Goal: Communication & Community: Answer question/provide support

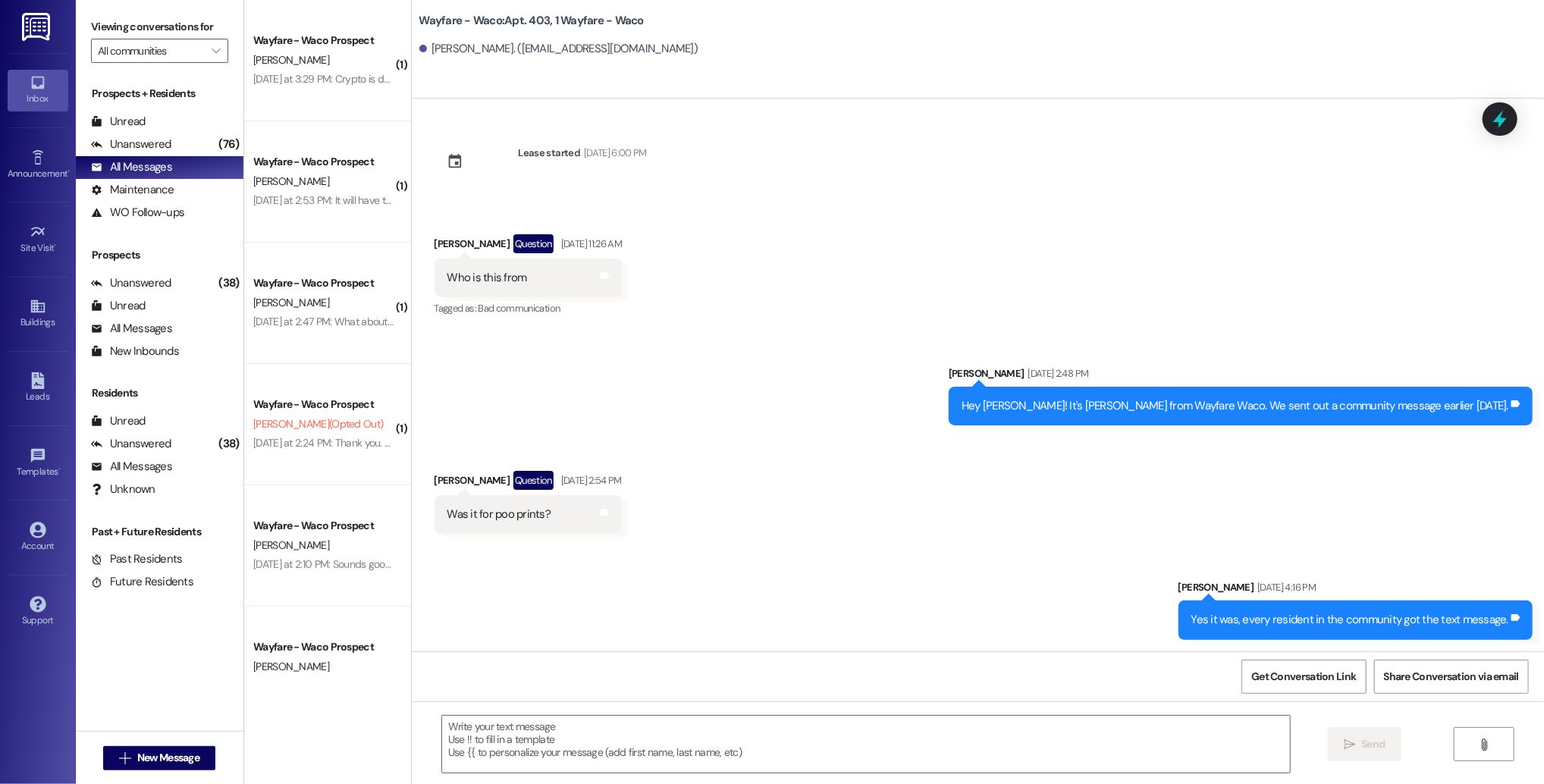
scroll to position [2112, 0]
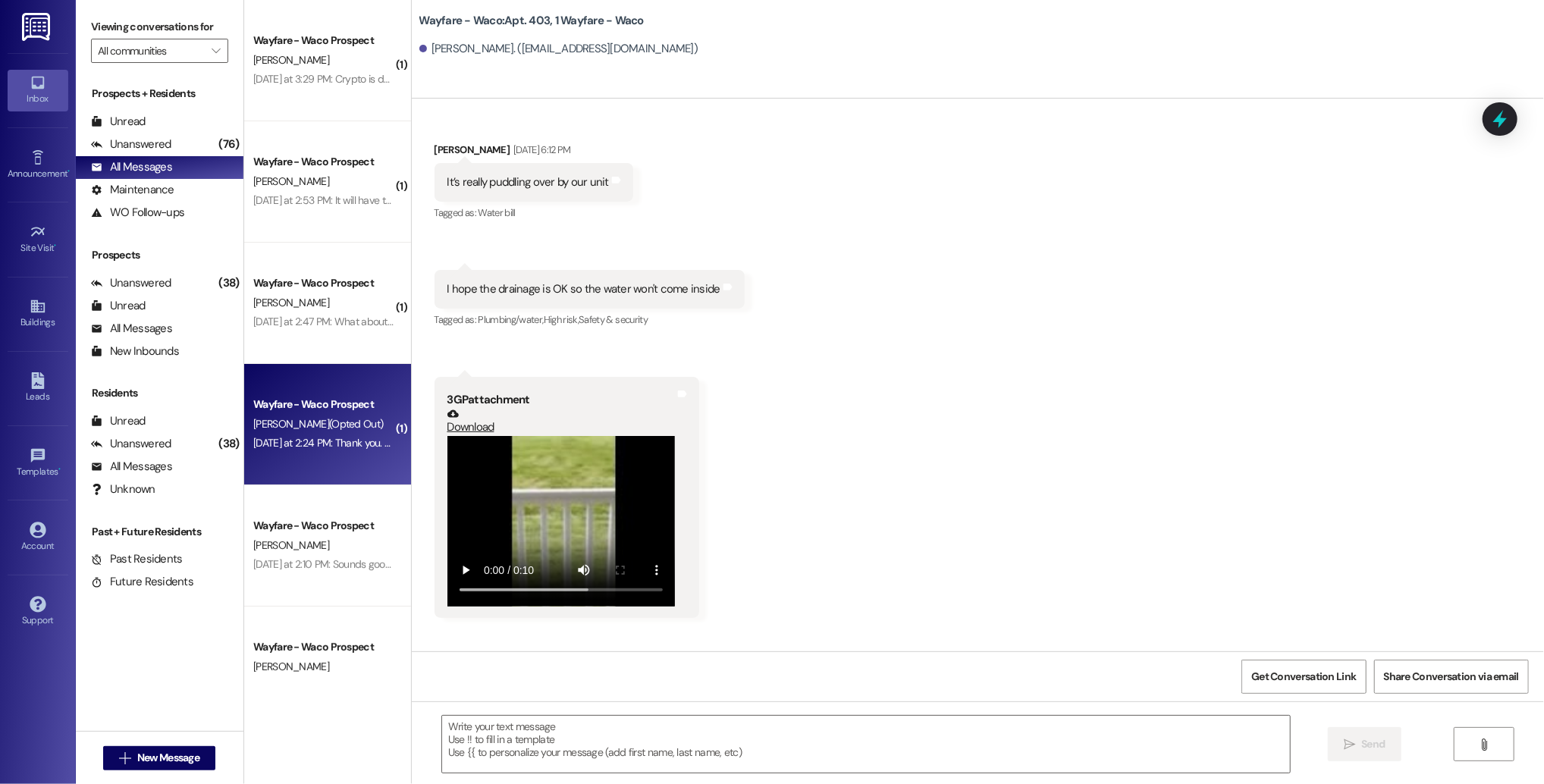
click at [339, 460] on div "Wayfare - Waco Prospect [PERSON_NAME] (Opted Out) [DATE] at 2:24 PM: Thank you.…" at bounding box center [327, 424] width 167 height 121
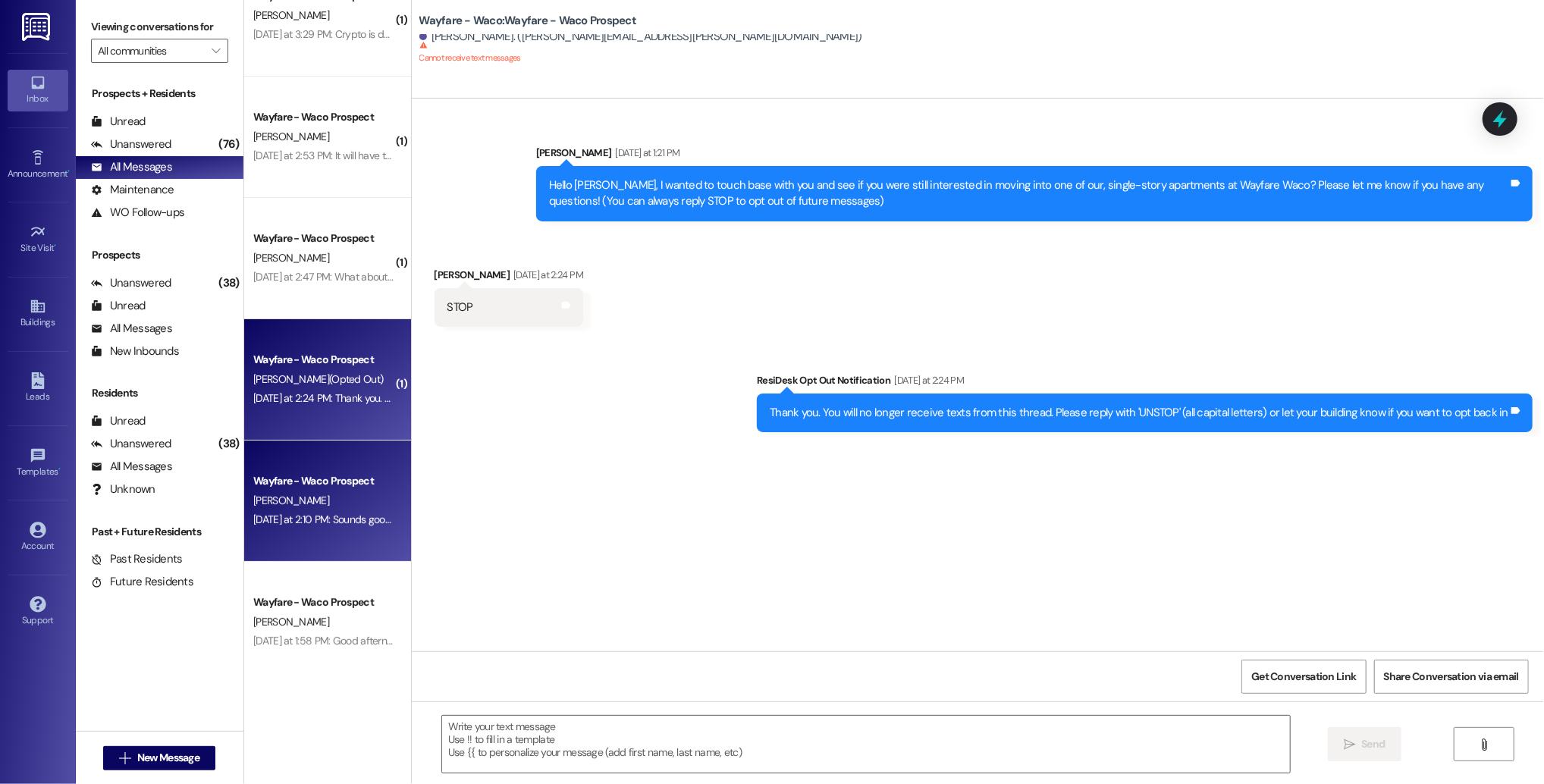
scroll to position [43, 0]
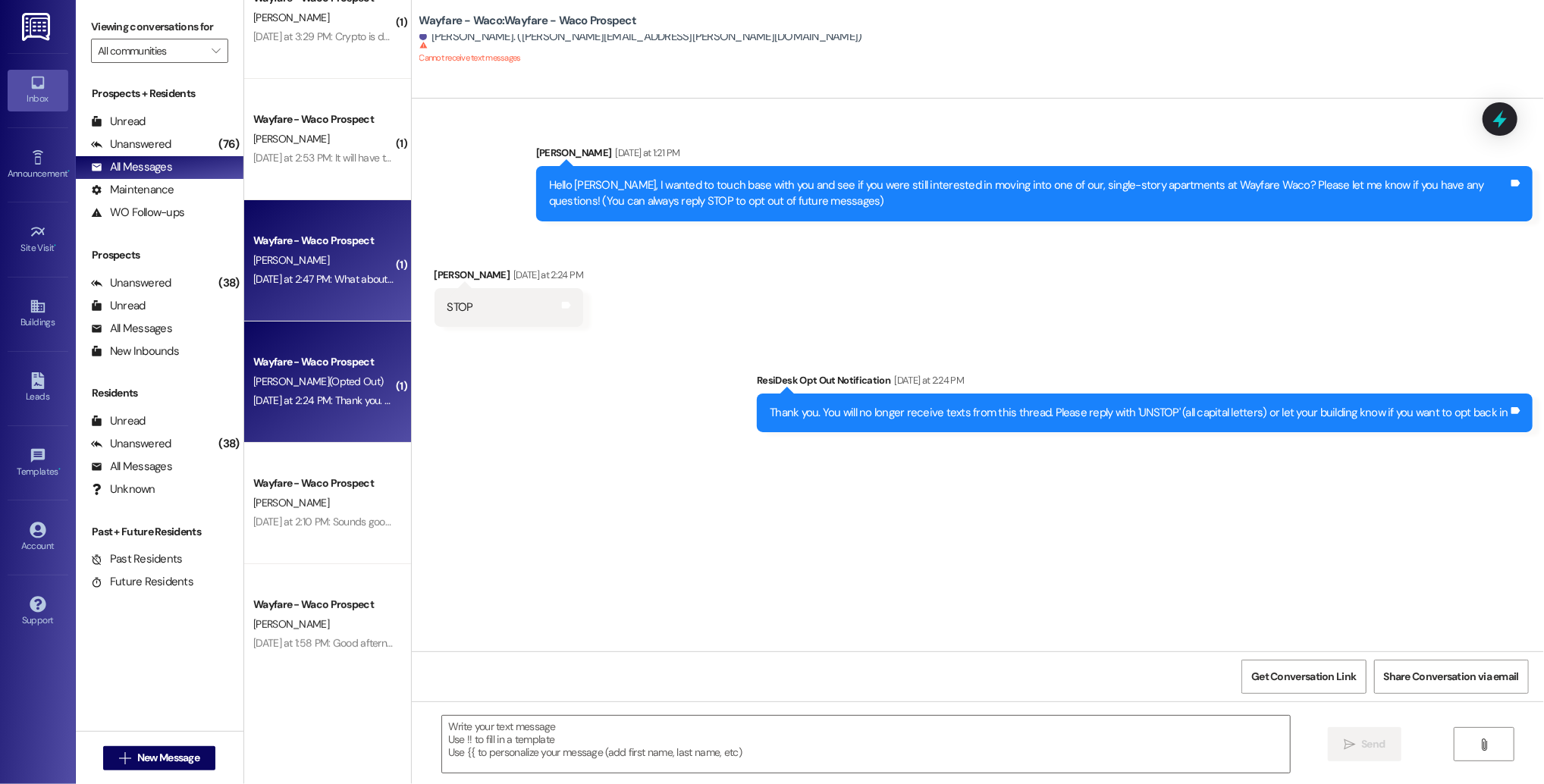
click at [312, 283] on div "[DATE] at 2:47 PM: What about a co-signer [DATE] at 2:47 PM: What about a co-si…" at bounding box center [347, 279] width 187 height 13
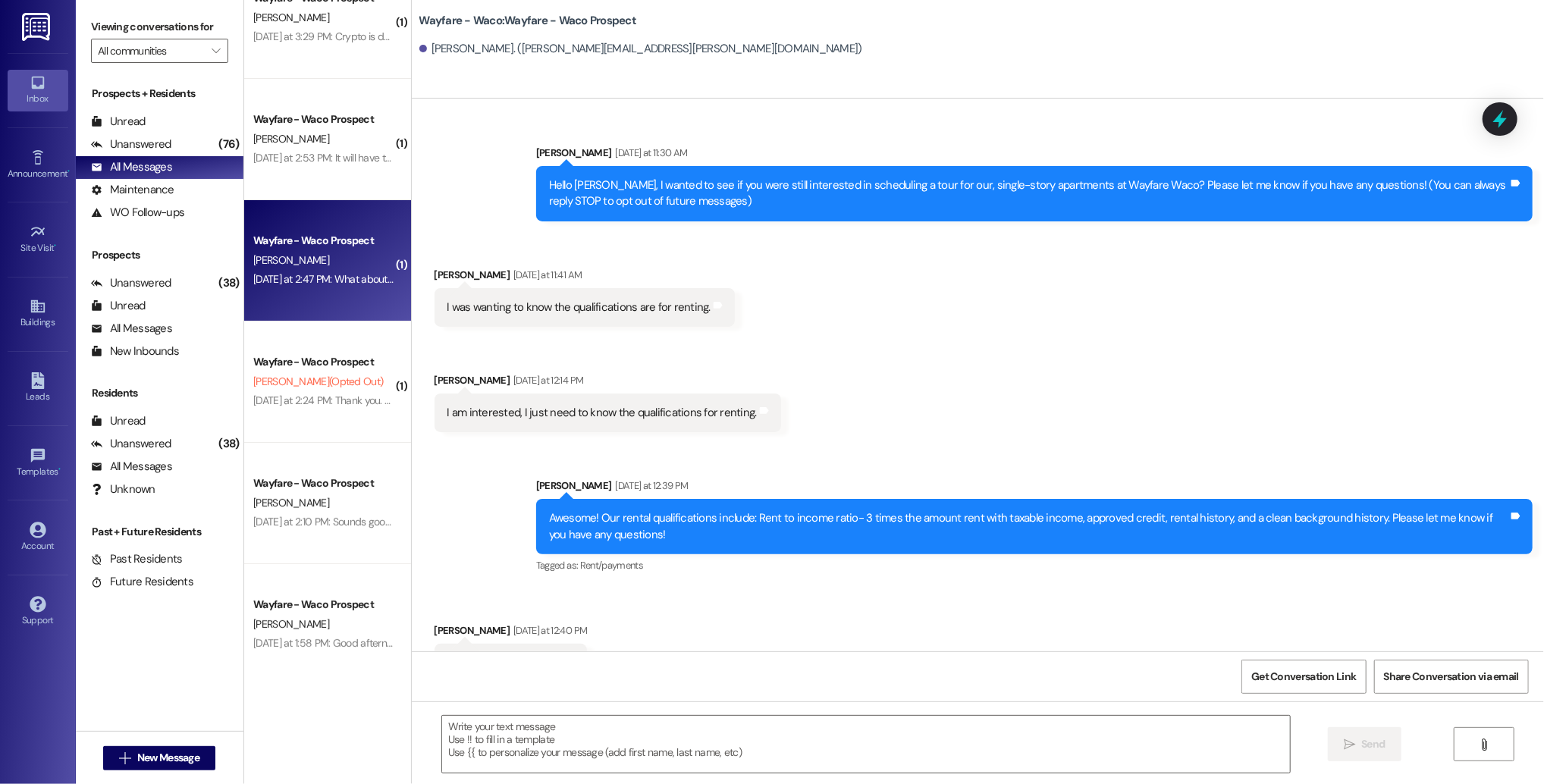
scroll to position [1, 0]
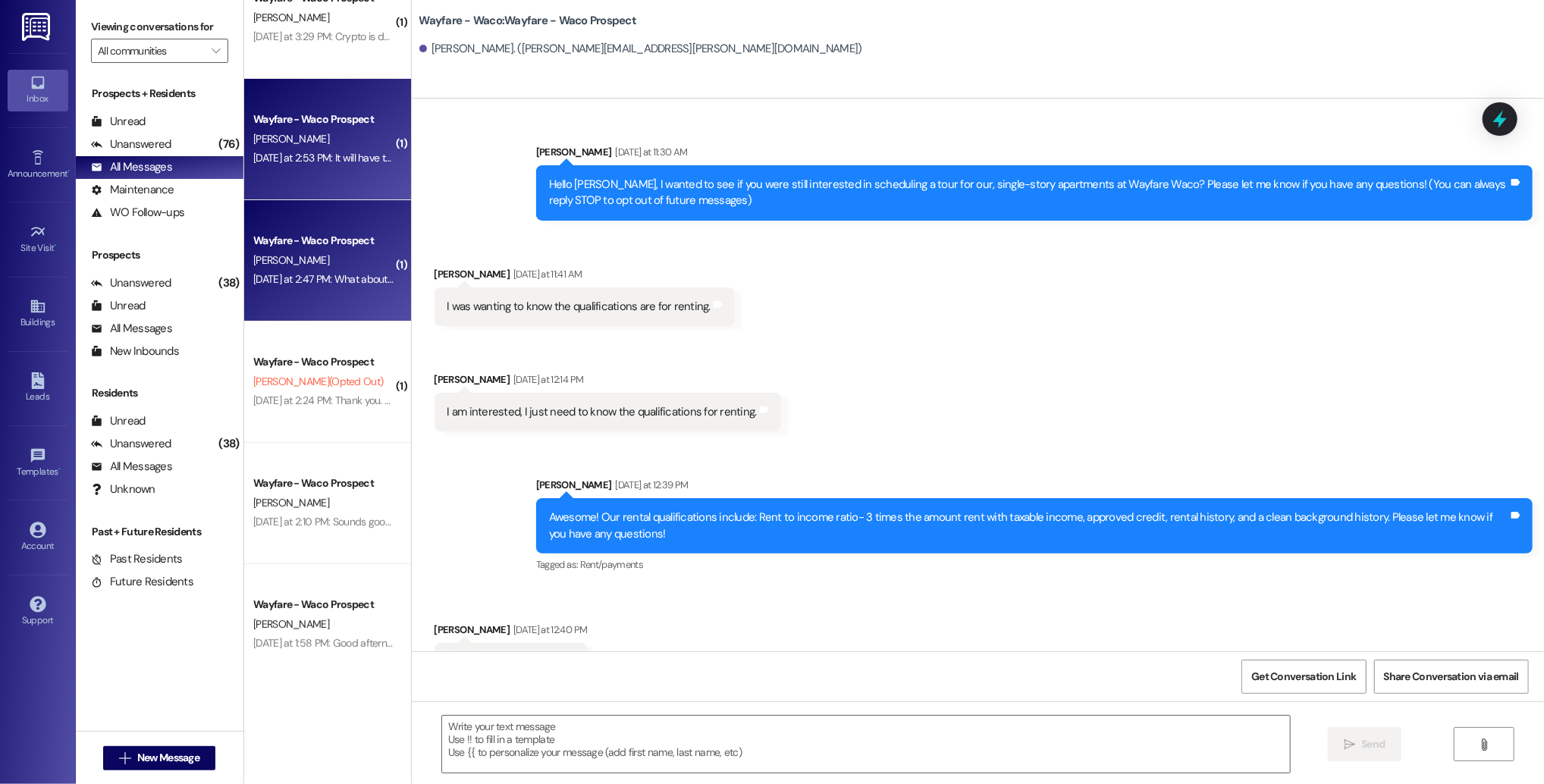
click at [346, 163] on div "[DATE] at 2:53 PM: It will have to be when I am back in [GEOGRAPHIC_DATA]. I wi…" at bounding box center [516, 157] width 526 height 13
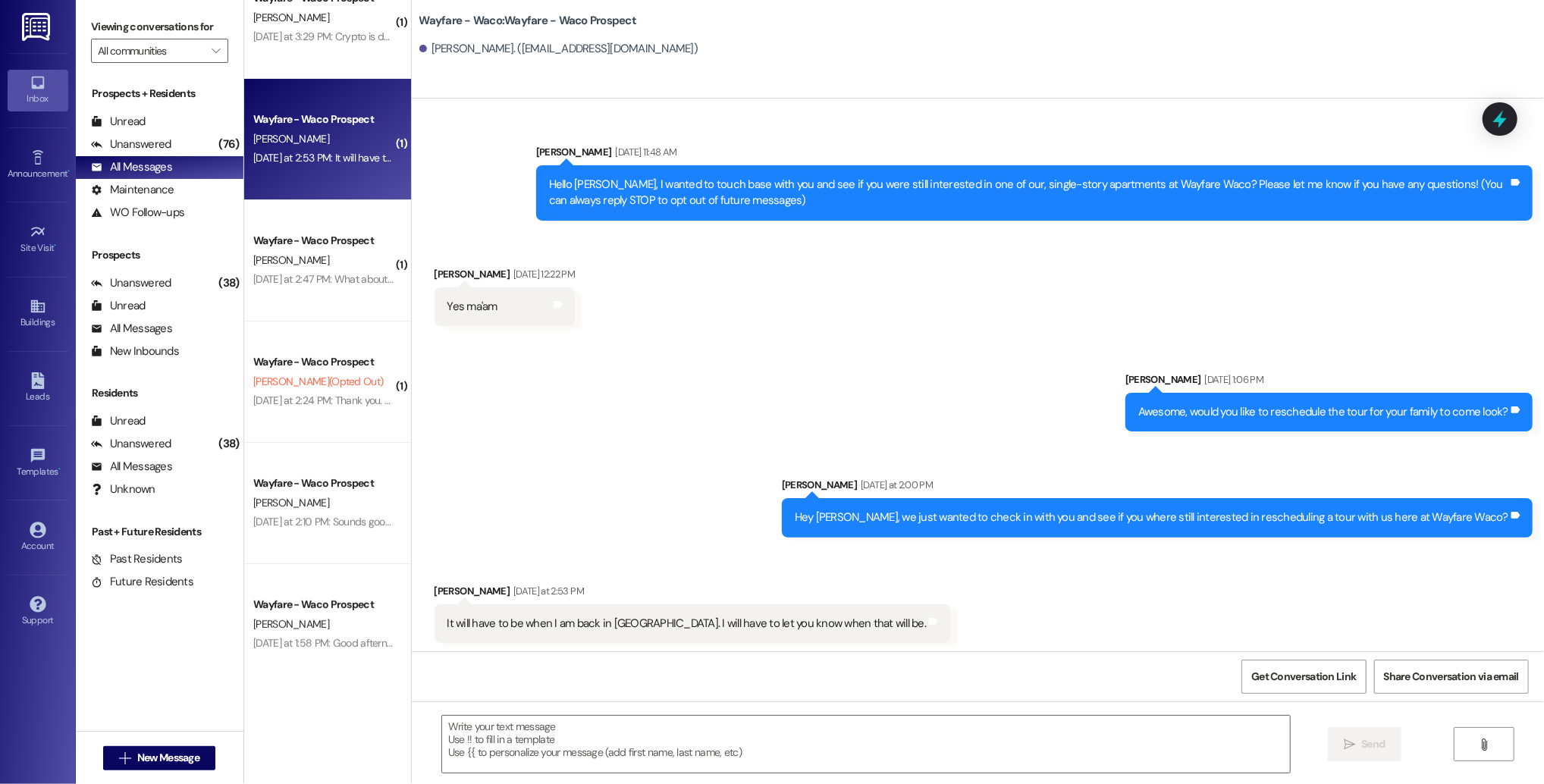
scroll to position [4, 0]
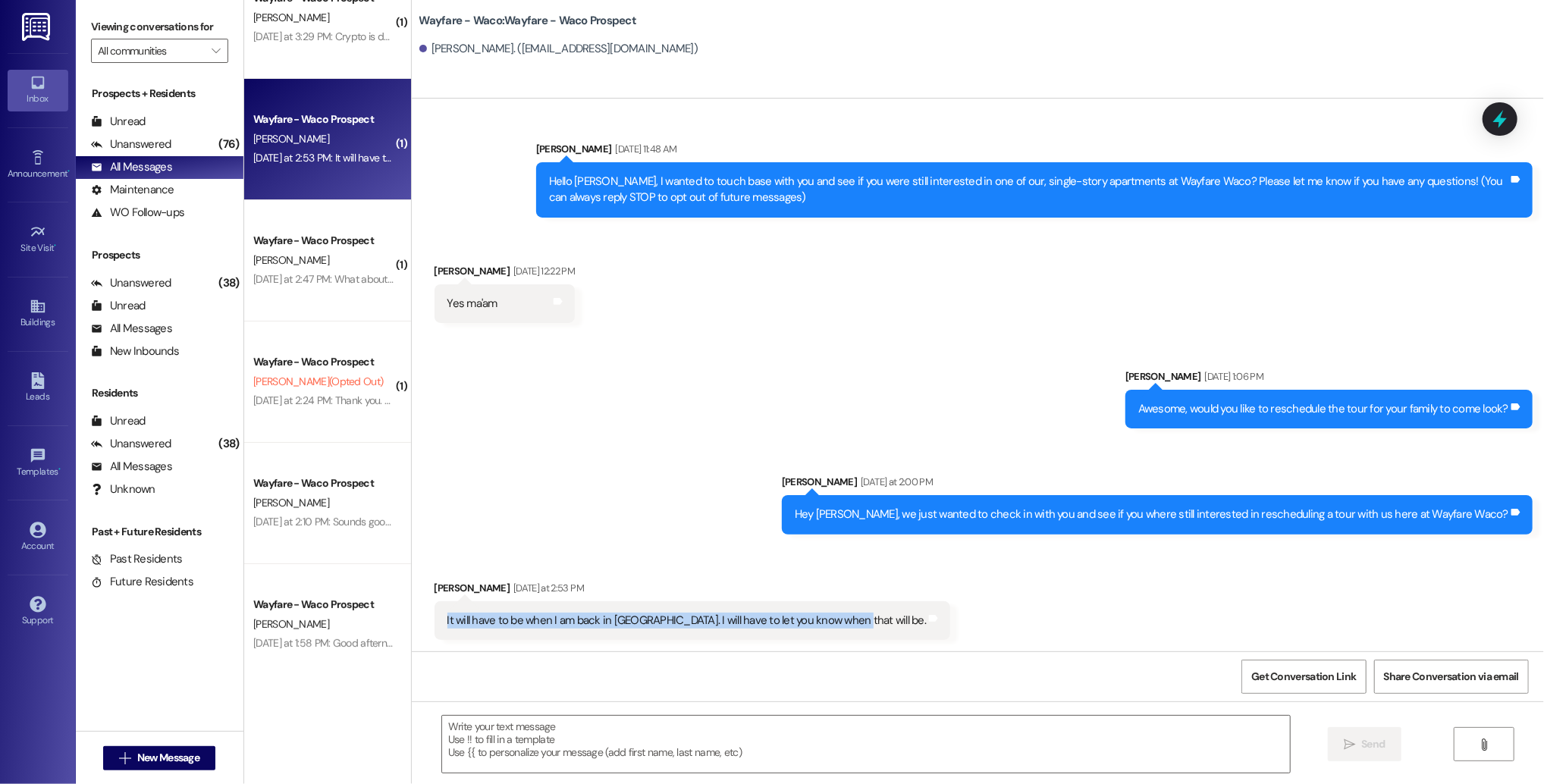
drag, startPoint x: 830, startPoint y: 621, endPoint x: 806, endPoint y: 608, distance: 27.3
click at [806, 608] on div "It will have to be when I am back in [GEOGRAPHIC_DATA]. I will have to let you …" at bounding box center [693, 620] width 517 height 38
copy div "It will have to be when I am back in [GEOGRAPHIC_DATA]. I will have to let you …"
click at [603, 541] on div "Sent via SMS [PERSON_NAME] [DATE] 1:06 PM Awesome, would you like to reschedule…" at bounding box center [977, 439] width 1132 height 211
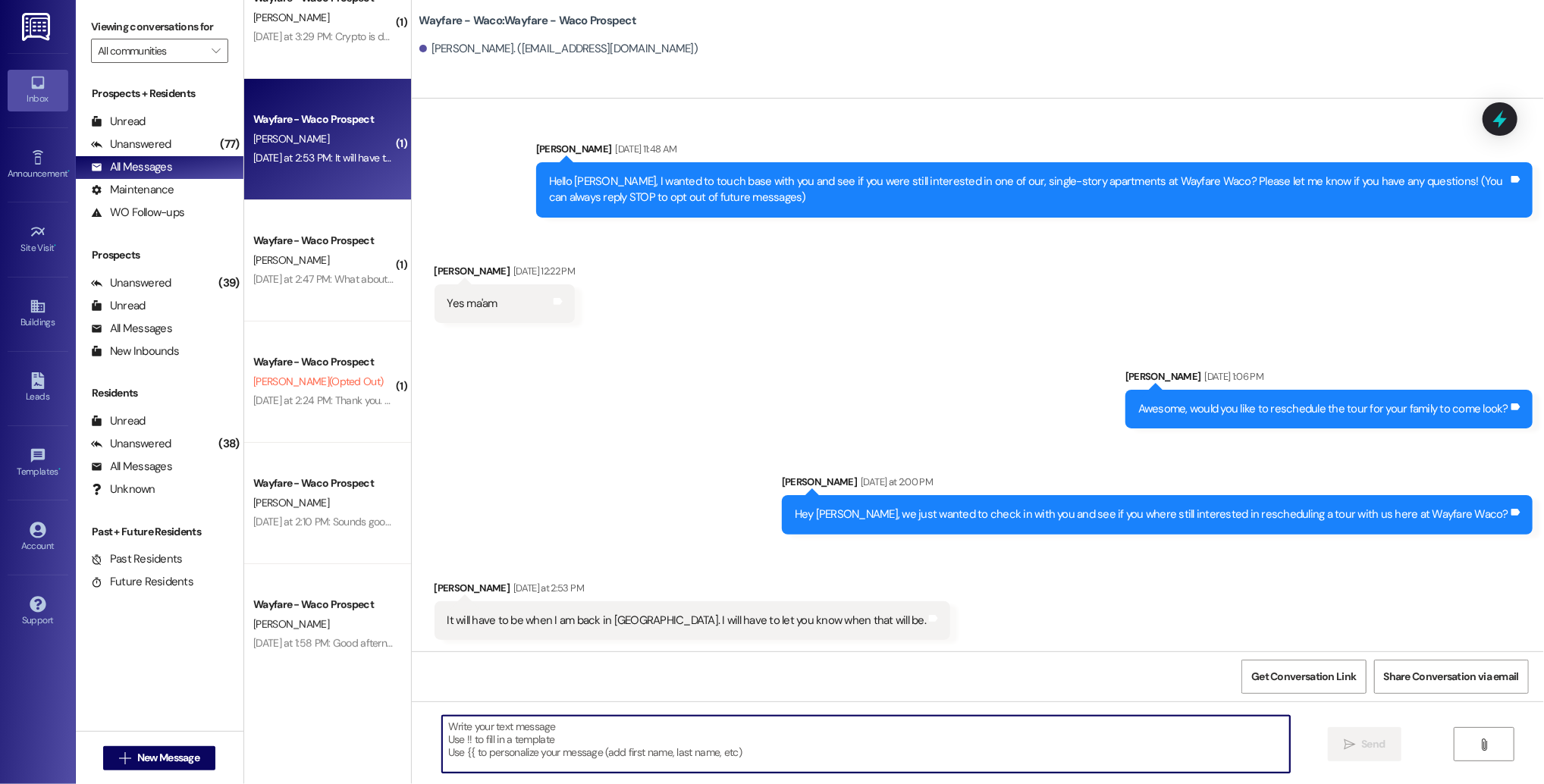
click at [717, 745] on textarea at bounding box center [865, 744] width 847 height 57
click at [455, 727] on textarea "Thant sounds good." at bounding box center [865, 744] width 847 height 57
click at [527, 728] on textarea "That sounds good." at bounding box center [865, 744] width 847 height 57
type textarea "That sounds good! Please feel free to reach out if you ever have any questions!"
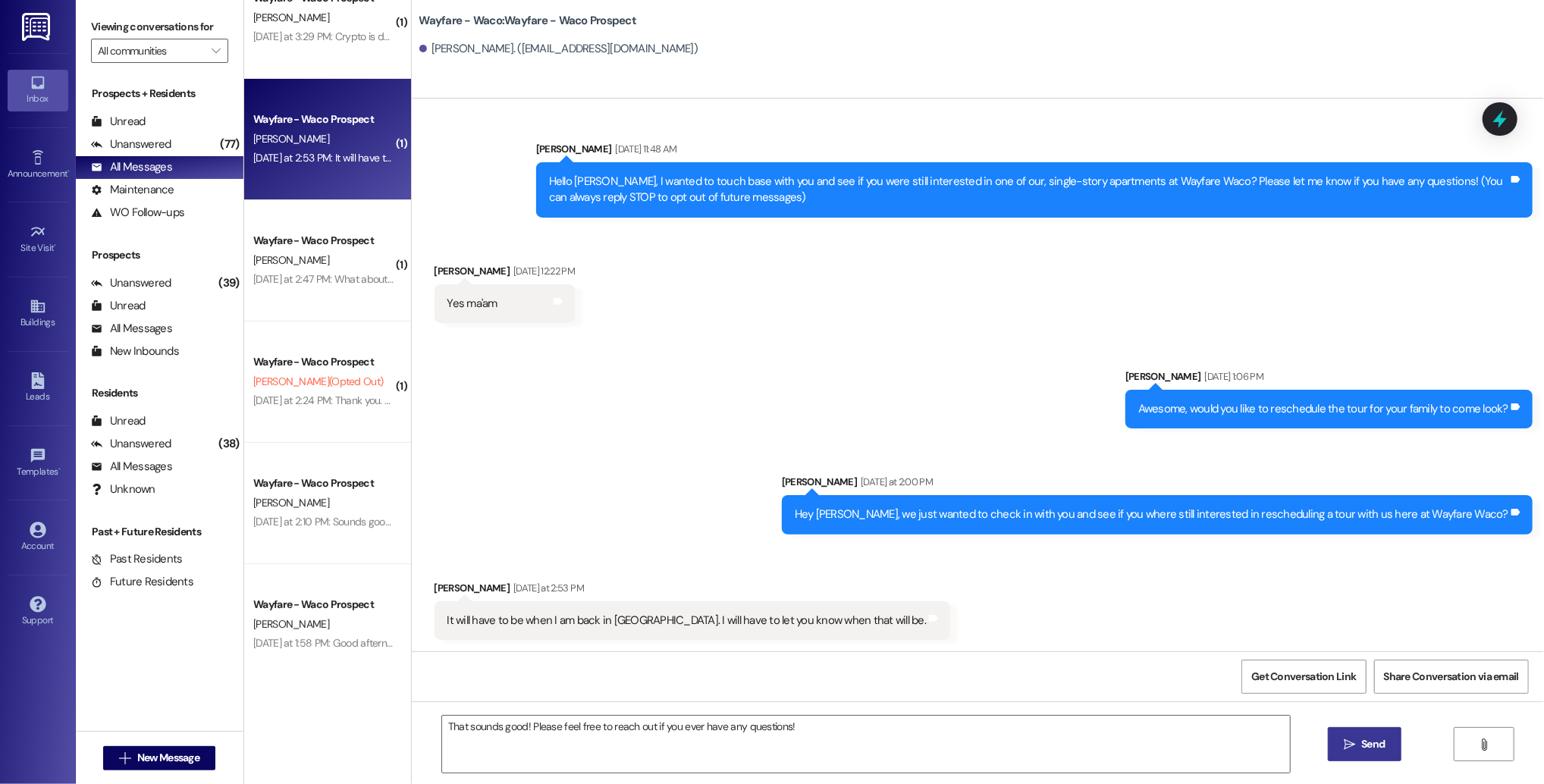
click at [1341, 739] on span " Send" at bounding box center [1365, 744] width 48 height 16
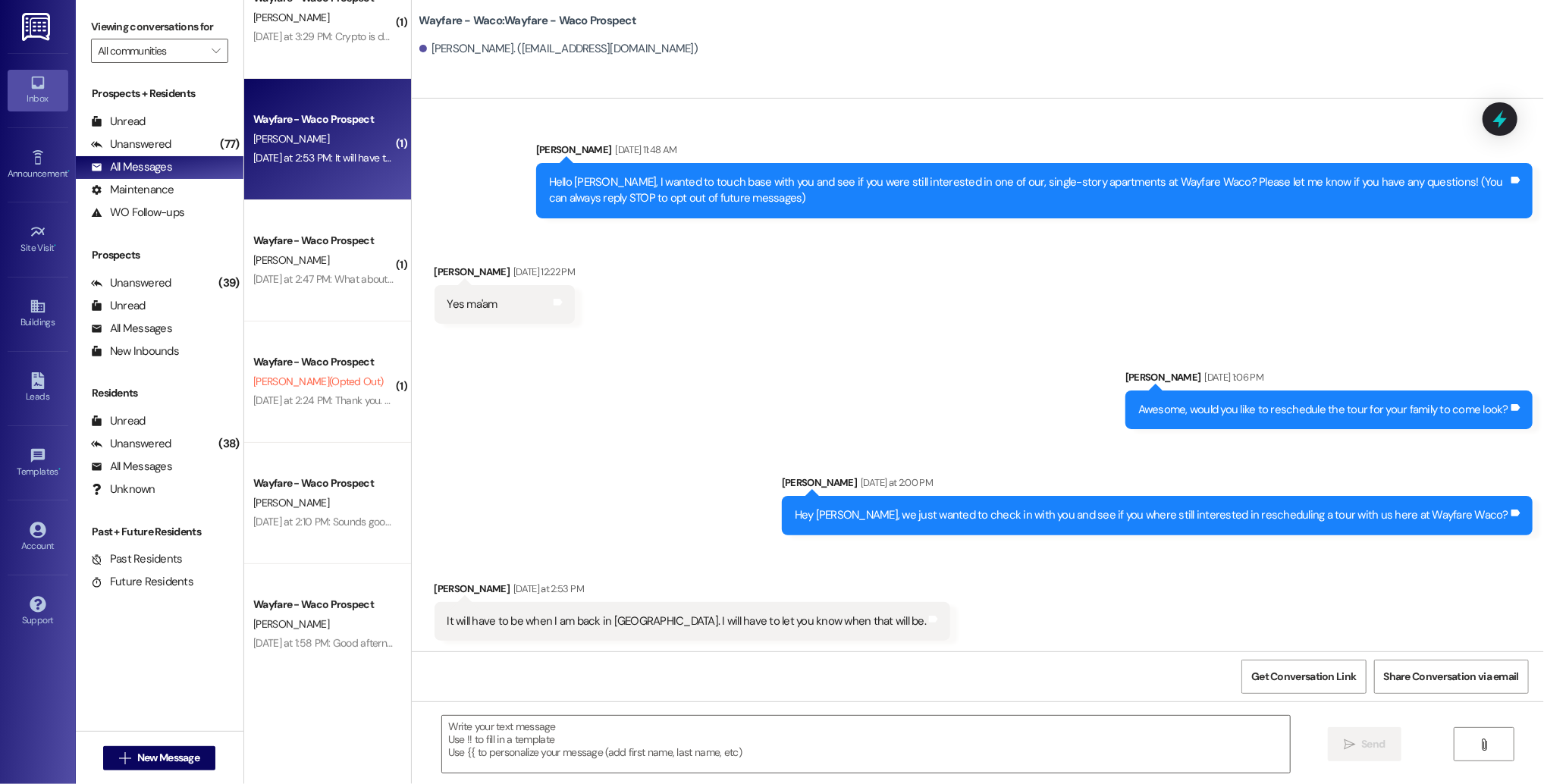
scroll to position [110, 0]
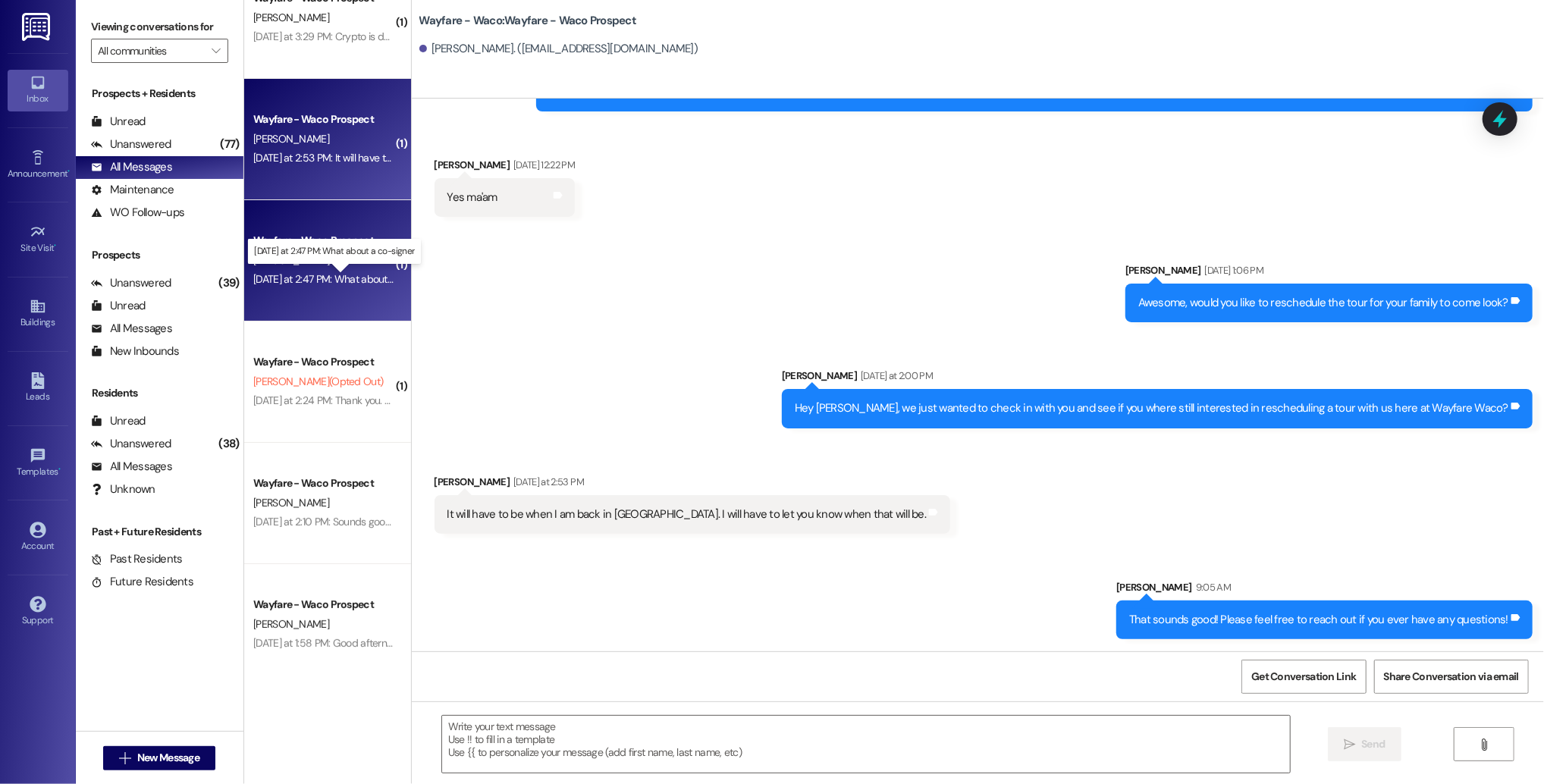
click at [296, 282] on div "[DATE] at 2:47 PM: What about a co-signer [DATE] at 2:47 PM: What about a co-si…" at bounding box center [347, 279] width 187 height 13
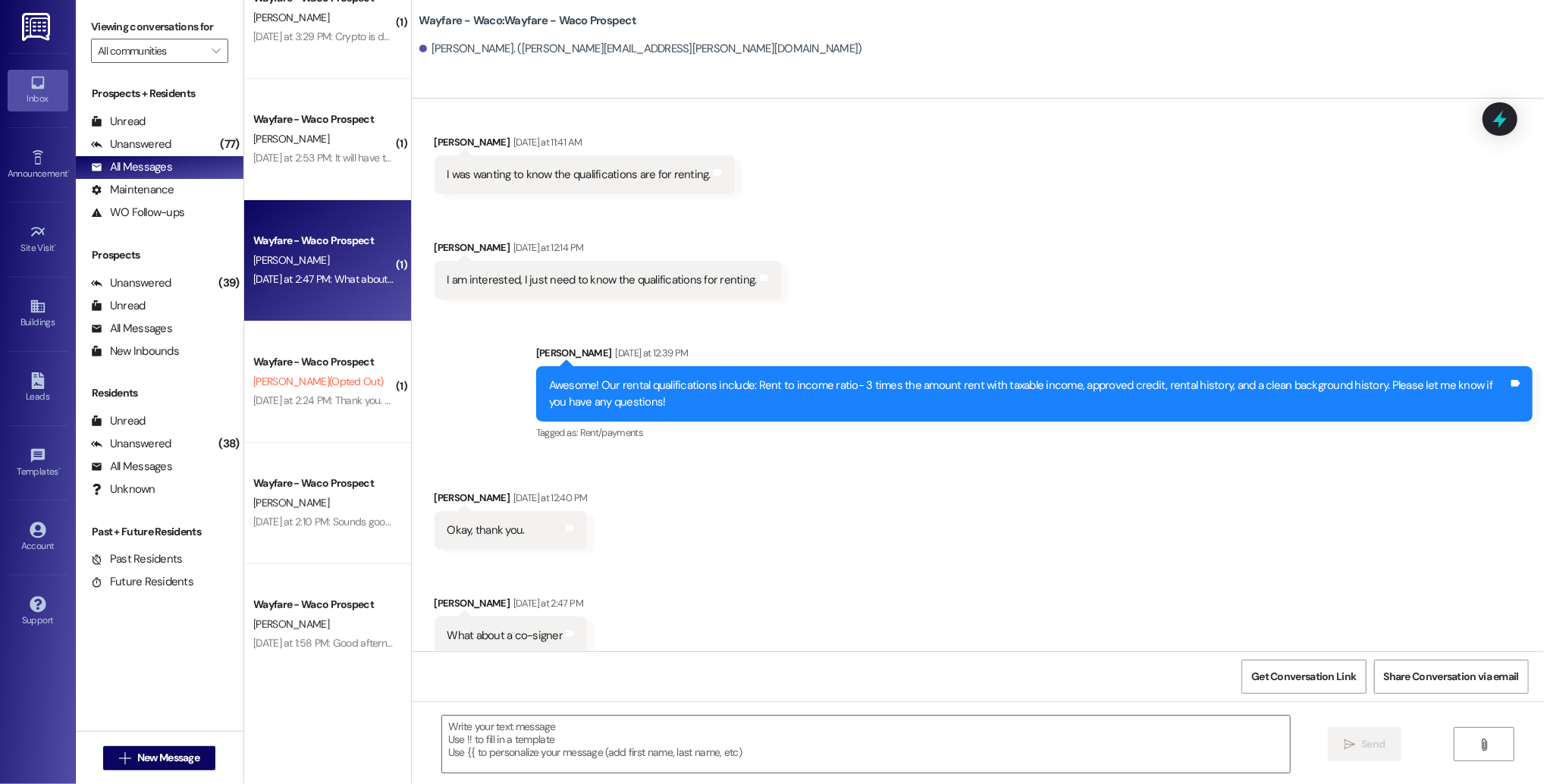
scroll to position [148, 0]
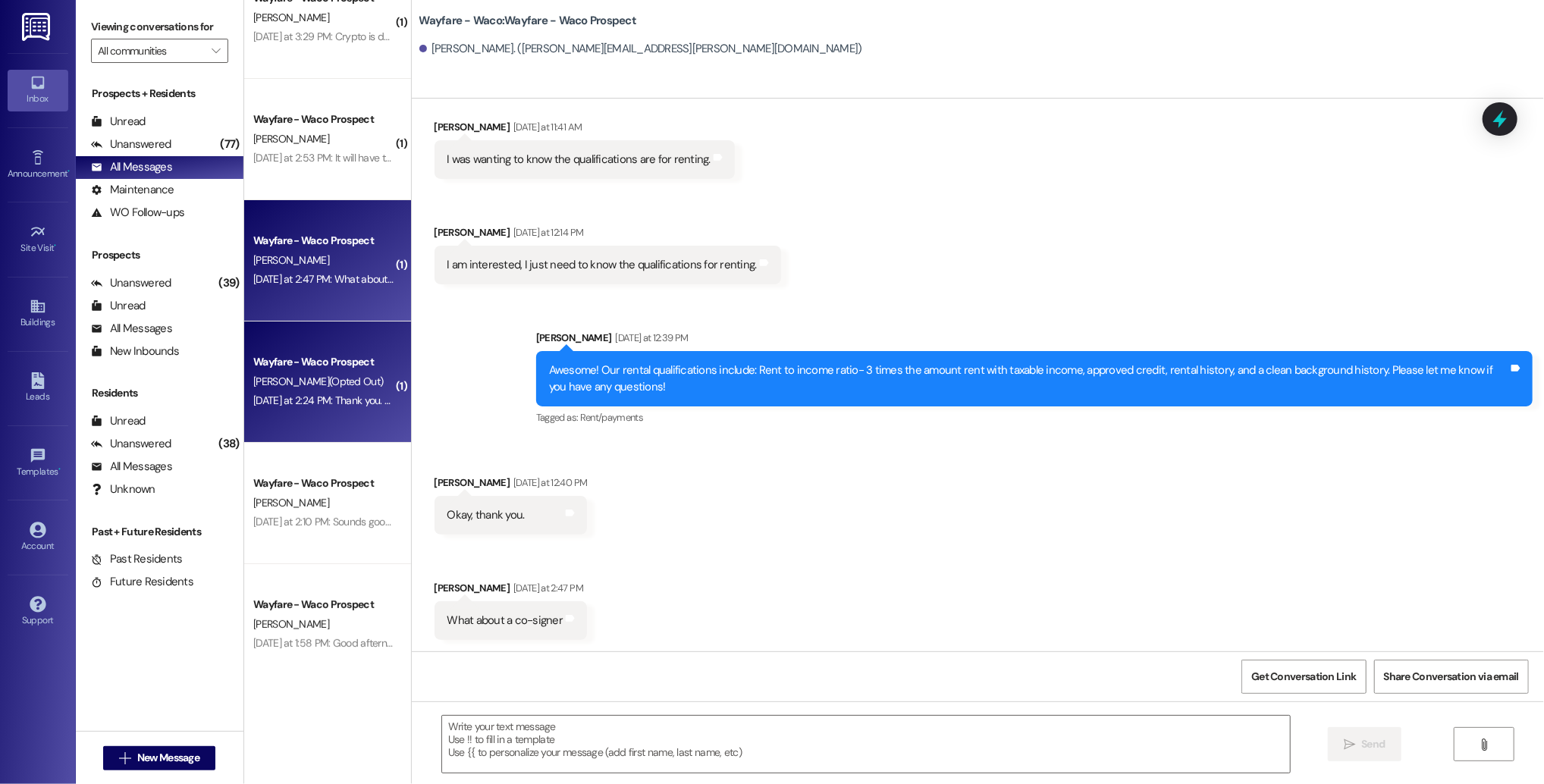
click at [319, 400] on div "[DATE] at 2:24 PM: Thank you. You will no longer receive texts from this thread…" at bounding box center [633, 400] width 760 height 13
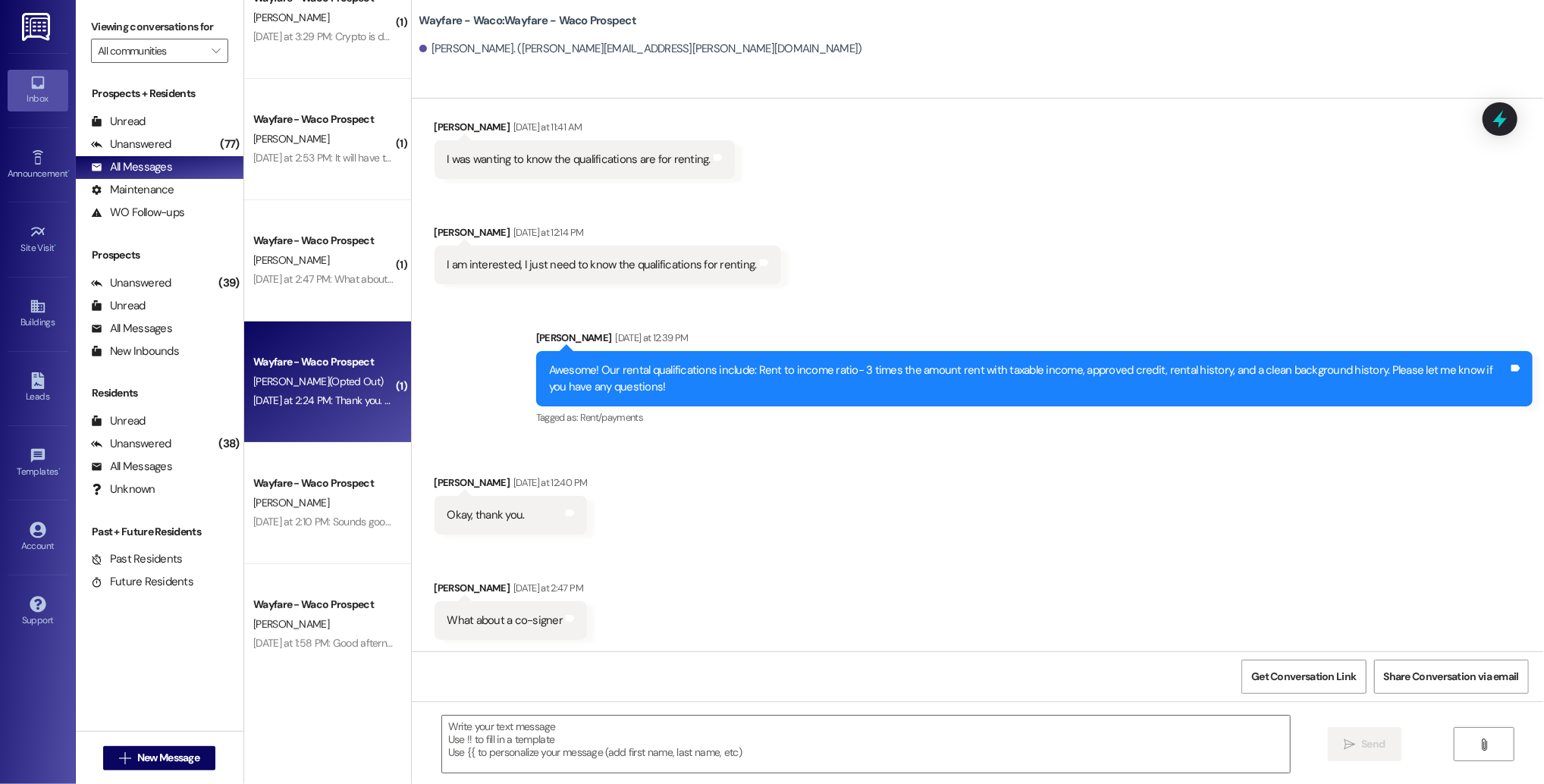
scroll to position [0, 0]
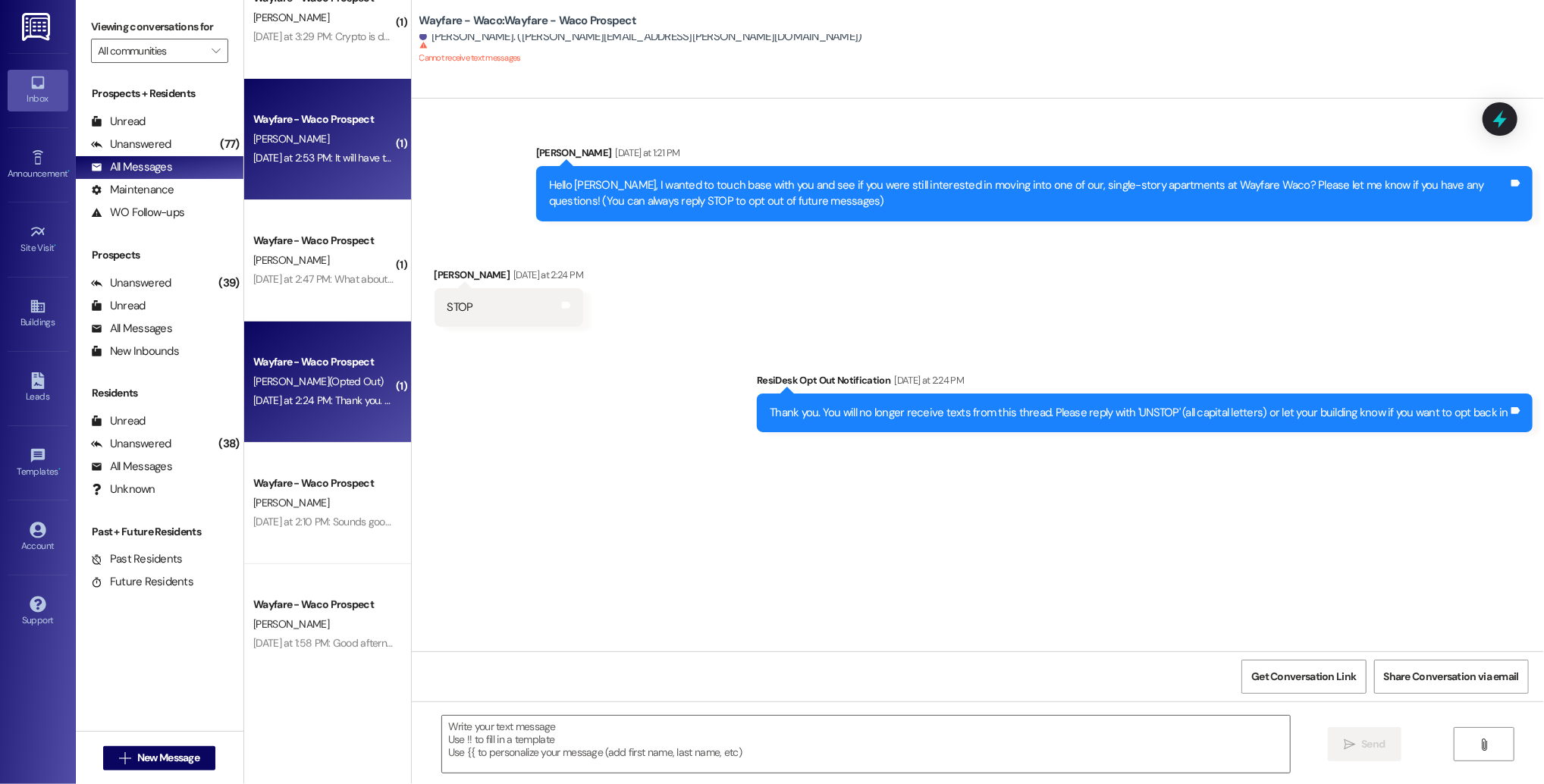
click at [341, 107] on div "Wayfare - Waco Prospect [PERSON_NAME] [DATE] at 2:53 PM: It will have to be whe…" at bounding box center [327, 140] width 167 height 121
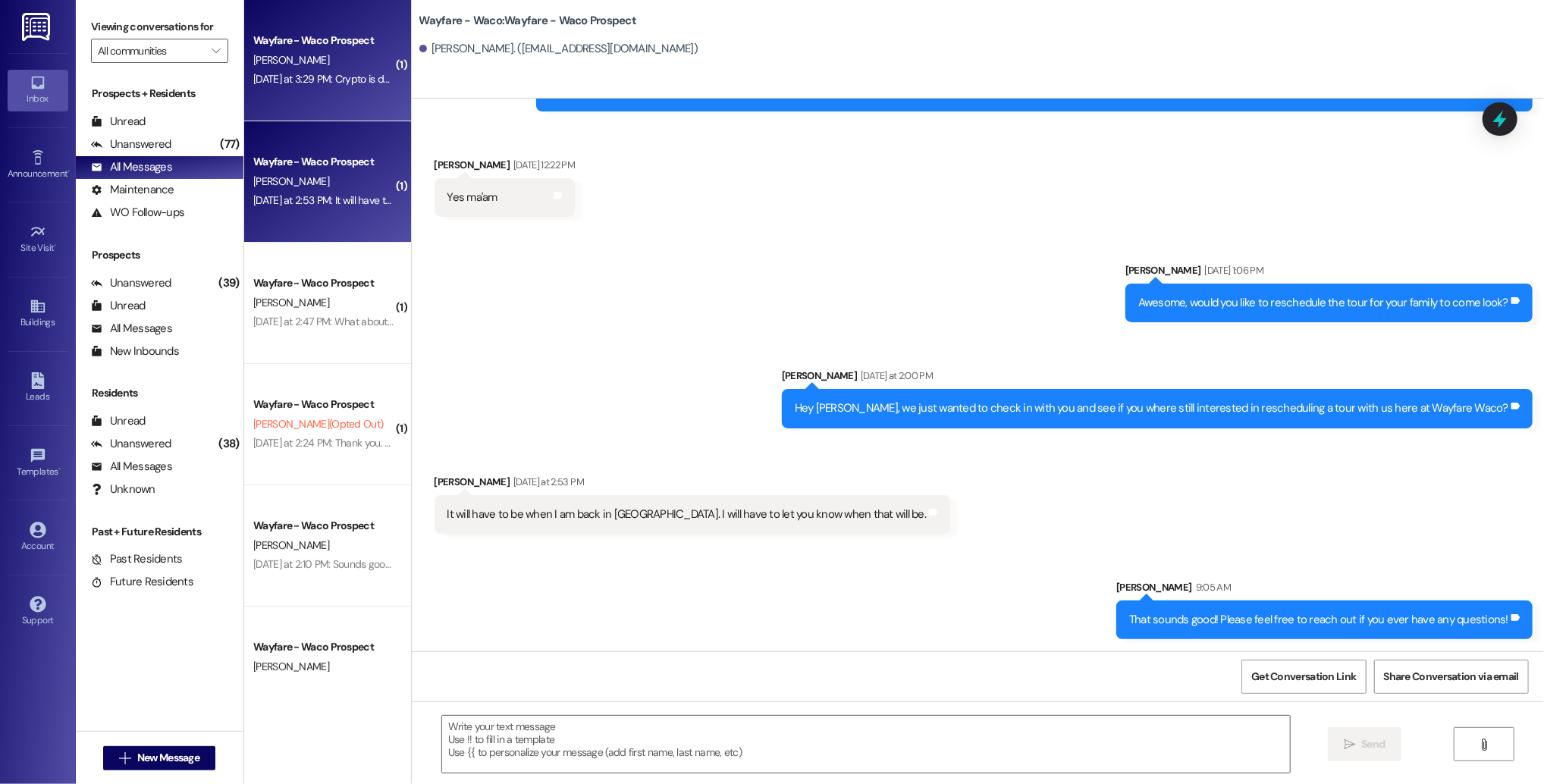
click at [344, 84] on div "[DATE] at 3:29 PM: Crypto is down [DATE] if you have any Starbucks money. [DATE…" at bounding box center [418, 78] width 330 height 13
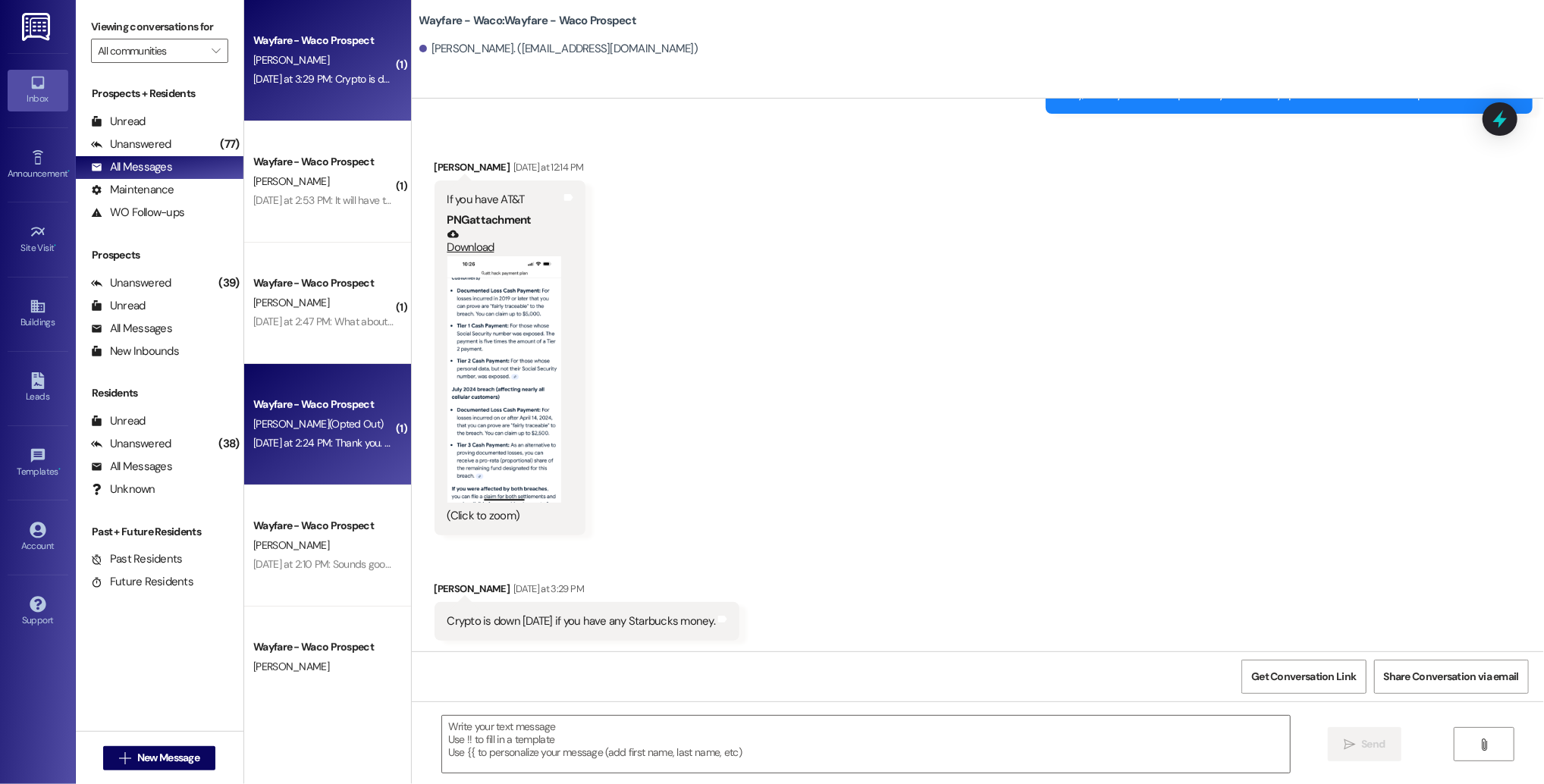
click at [350, 472] on div "Wayfare - Waco Prospect [PERSON_NAME] (Opted Out) [DATE] at 2:24 PM: Thank you.…" at bounding box center [327, 424] width 167 height 121
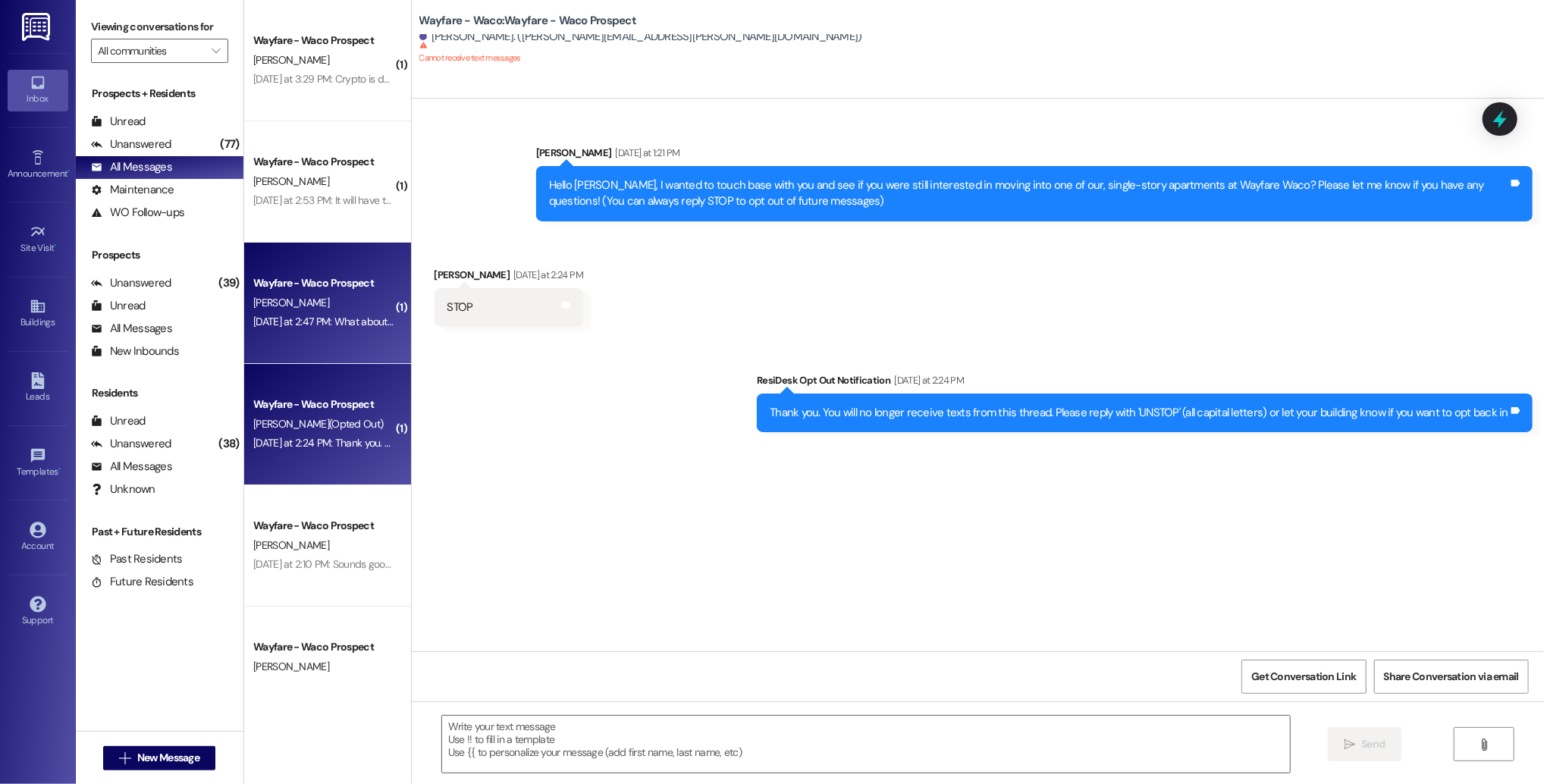
click at [306, 306] on div "[PERSON_NAME]" at bounding box center [323, 302] width 143 height 19
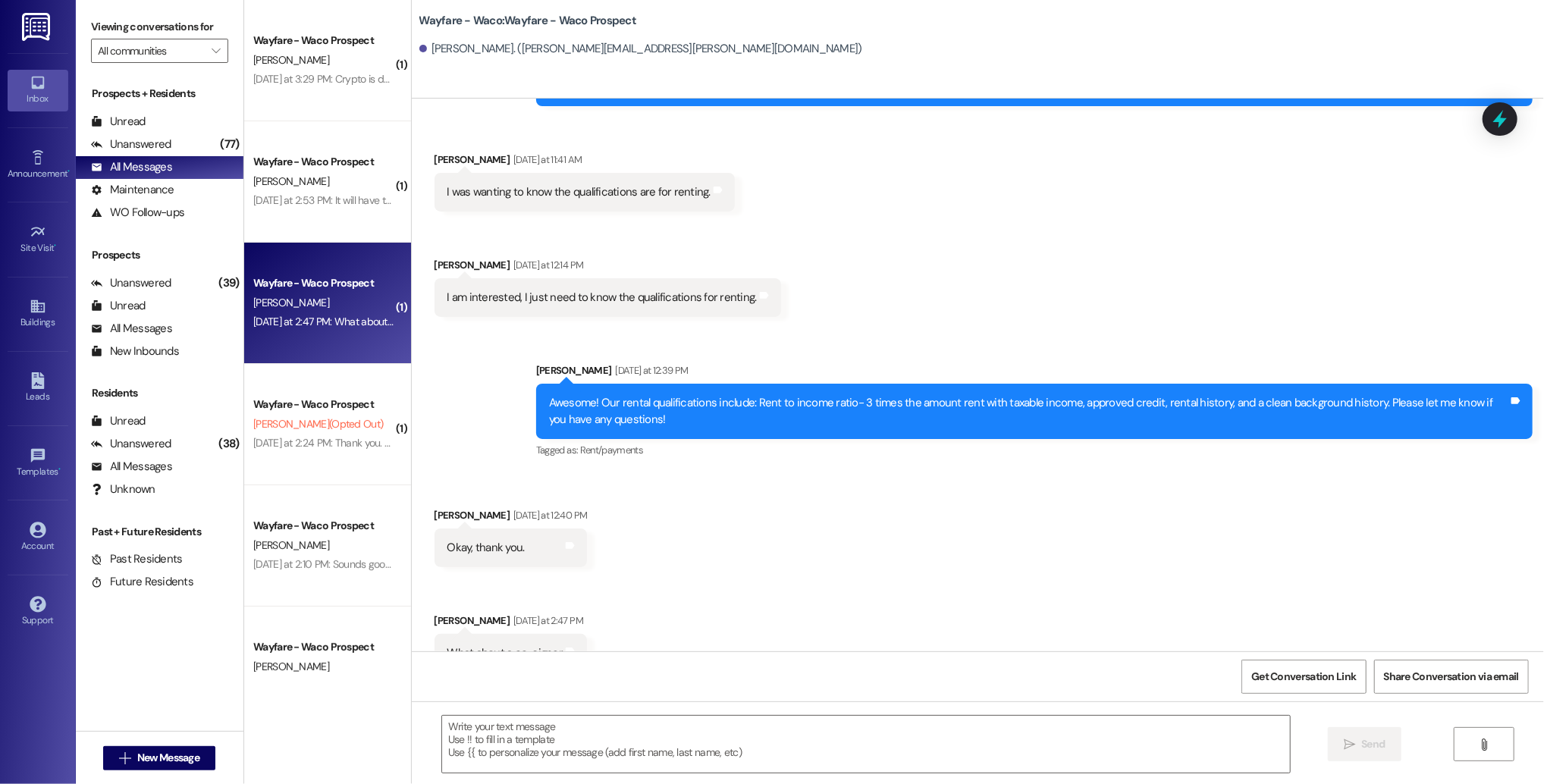
scroll to position [148, 0]
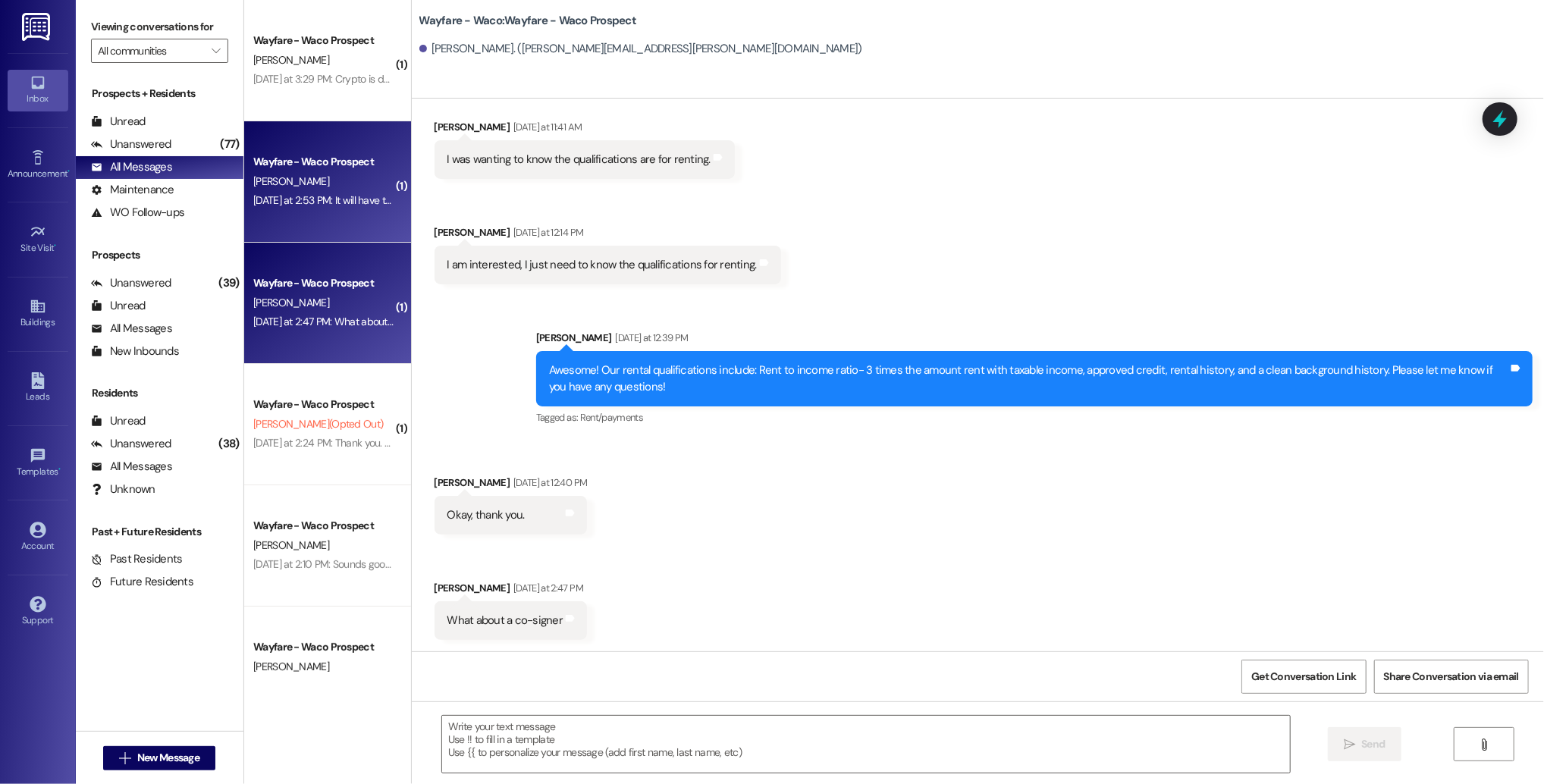
click at [295, 225] on div "Wayfare - Waco Prospect [PERSON_NAME] [DATE] at 2:53 PM: It will have to be whe…" at bounding box center [327, 182] width 167 height 121
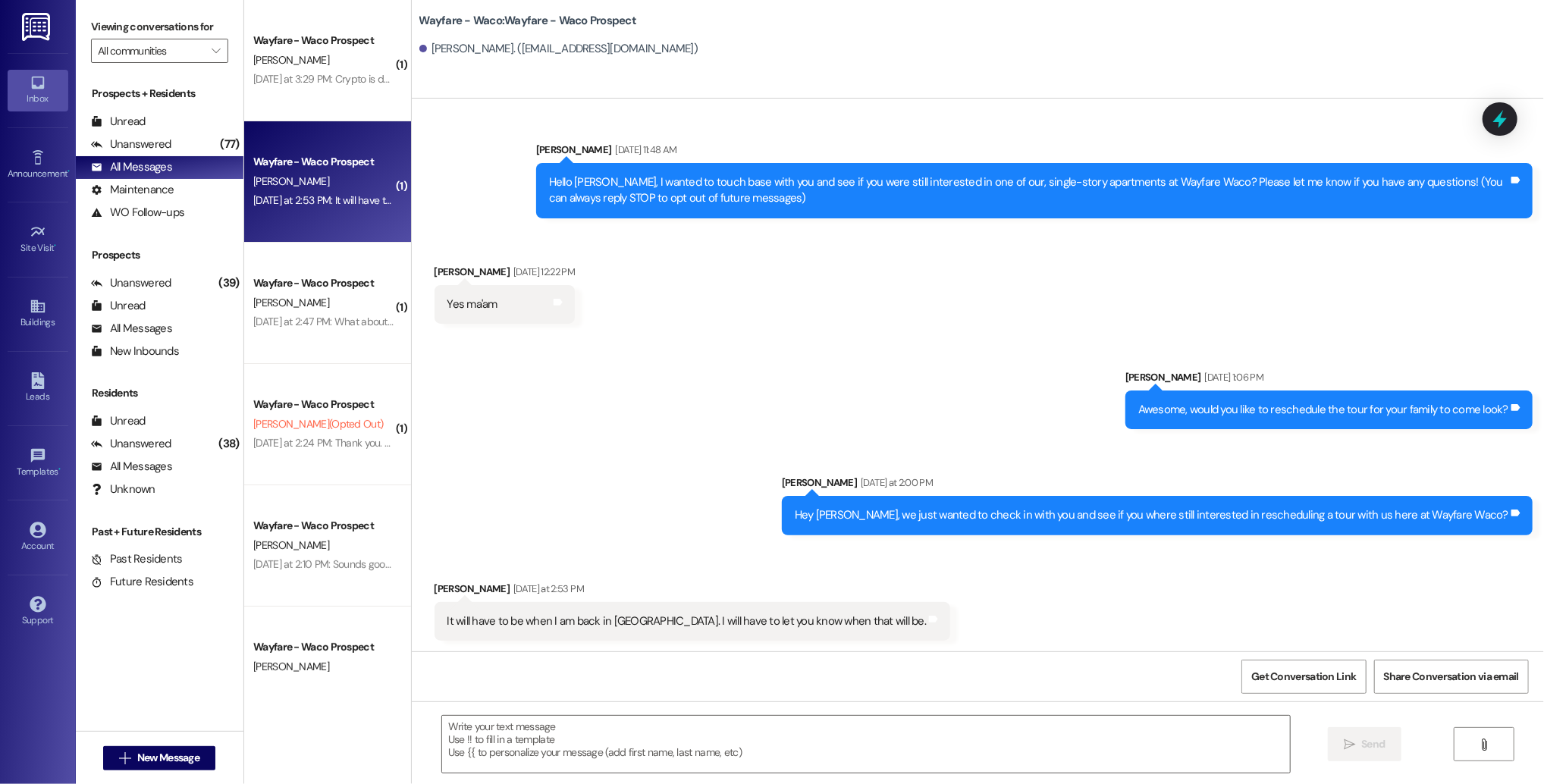
scroll to position [110, 0]
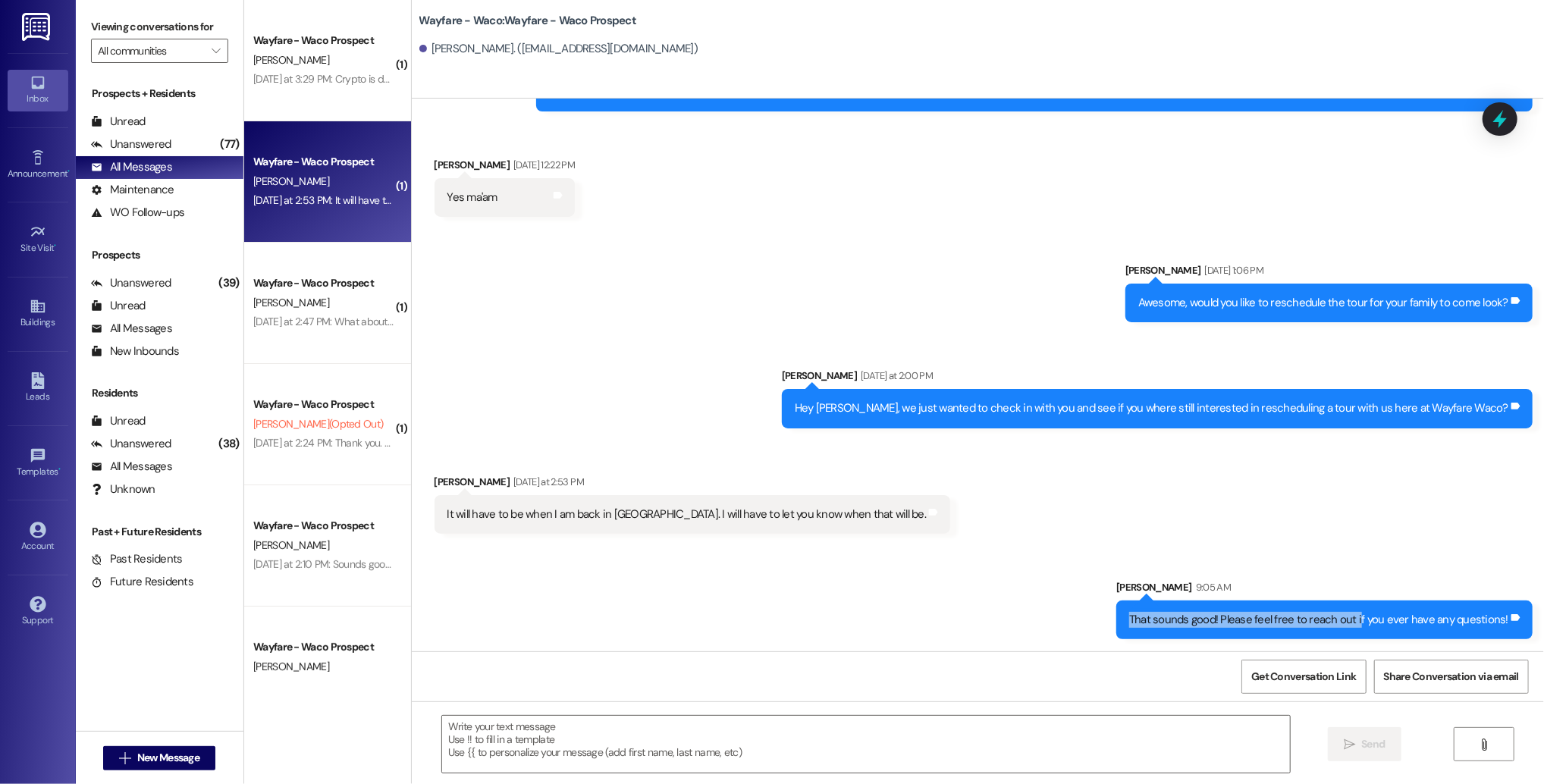
drag, startPoint x: 1137, startPoint y: 624, endPoint x: 1360, endPoint y: 615, distance: 223.2
click at [1360, 615] on div "That sounds good! Please feel free to reach out if you ever have any questions!" at bounding box center [1319, 620] width 380 height 16
click at [1409, 569] on div "Sent via SMS [PERSON_NAME] 9:05 AM That sounds good! Please feel free to reach …" at bounding box center [1324, 608] width 439 height 83
drag, startPoint x: 1506, startPoint y: 628, endPoint x: 1457, endPoint y: 608, distance: 52.9
click at [1456, 608] on div "That sounds good! Please feel free to reach out if you ever have any questions!…" at bounding box center [1324, 619] width 416 height 38
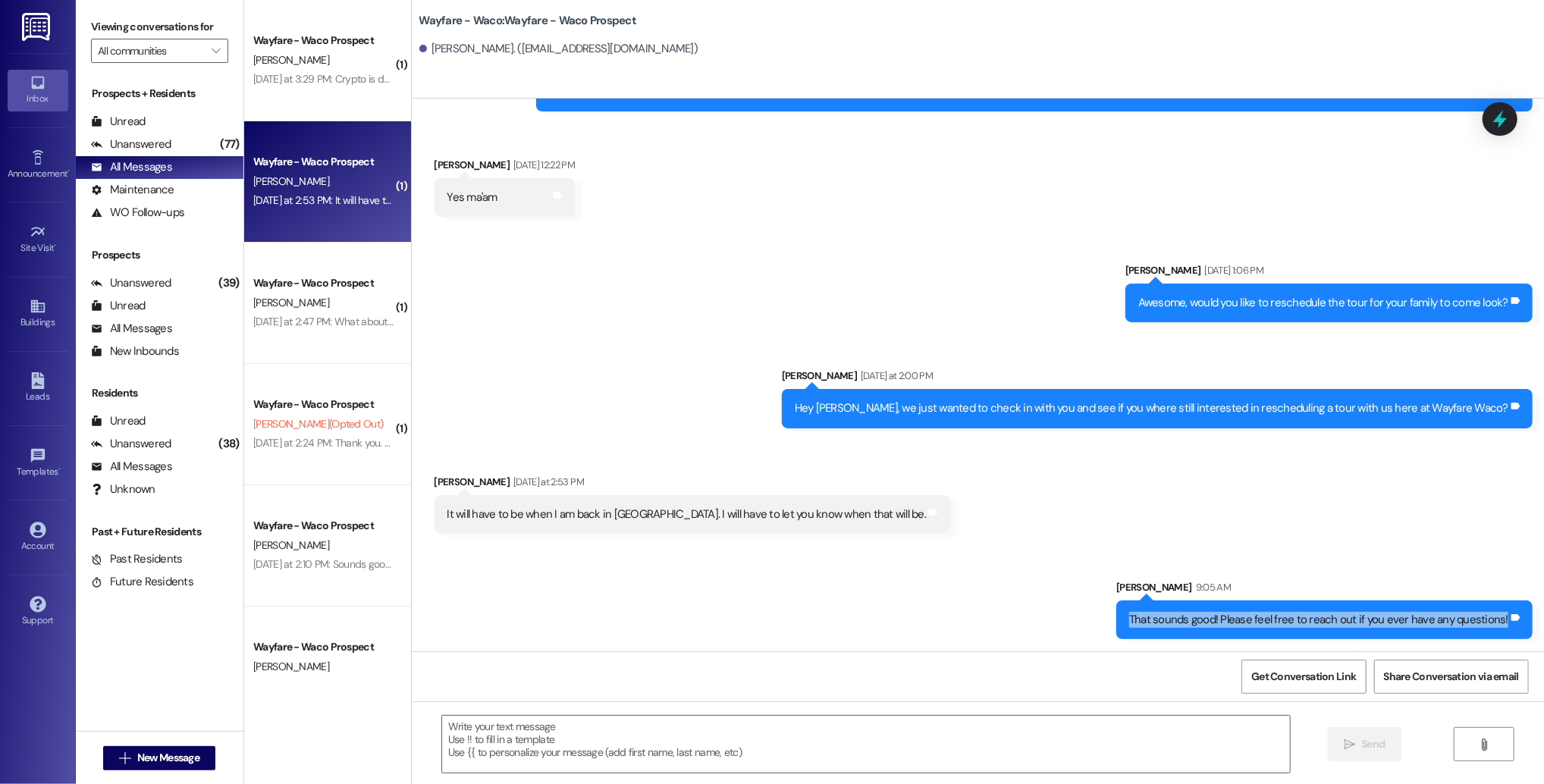
copy div "That sounds good! Please feel free to reach out if you ever have any questions!…"
click at [1270, 552] on div "Sent via SMS [PERSON_NAME] 9:05 AM That sounds good! Please feel free to reach …" at bounding box center [977, 598] width 1132 height 105
